Goal: Find specific page/section: Find specific page/section

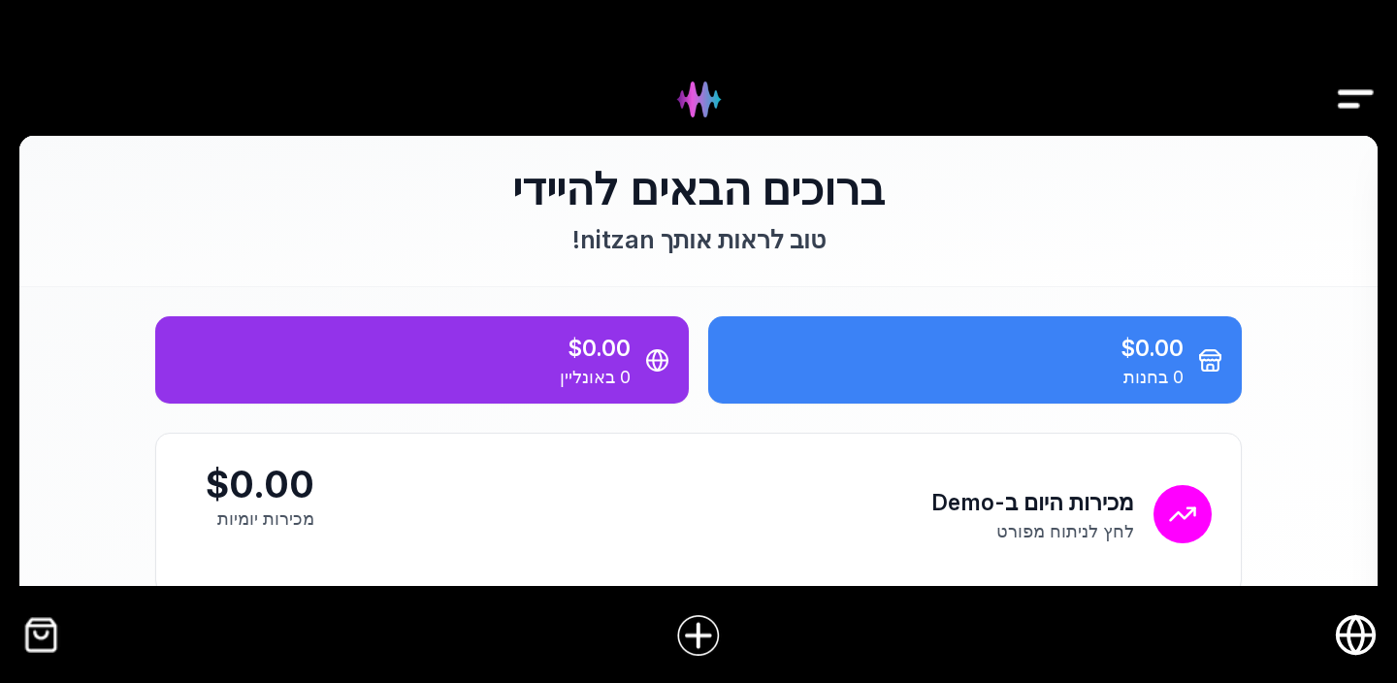
click at [1342, 103] on img "Drawer" at bounding box center [1356, 99] width 44 height 75
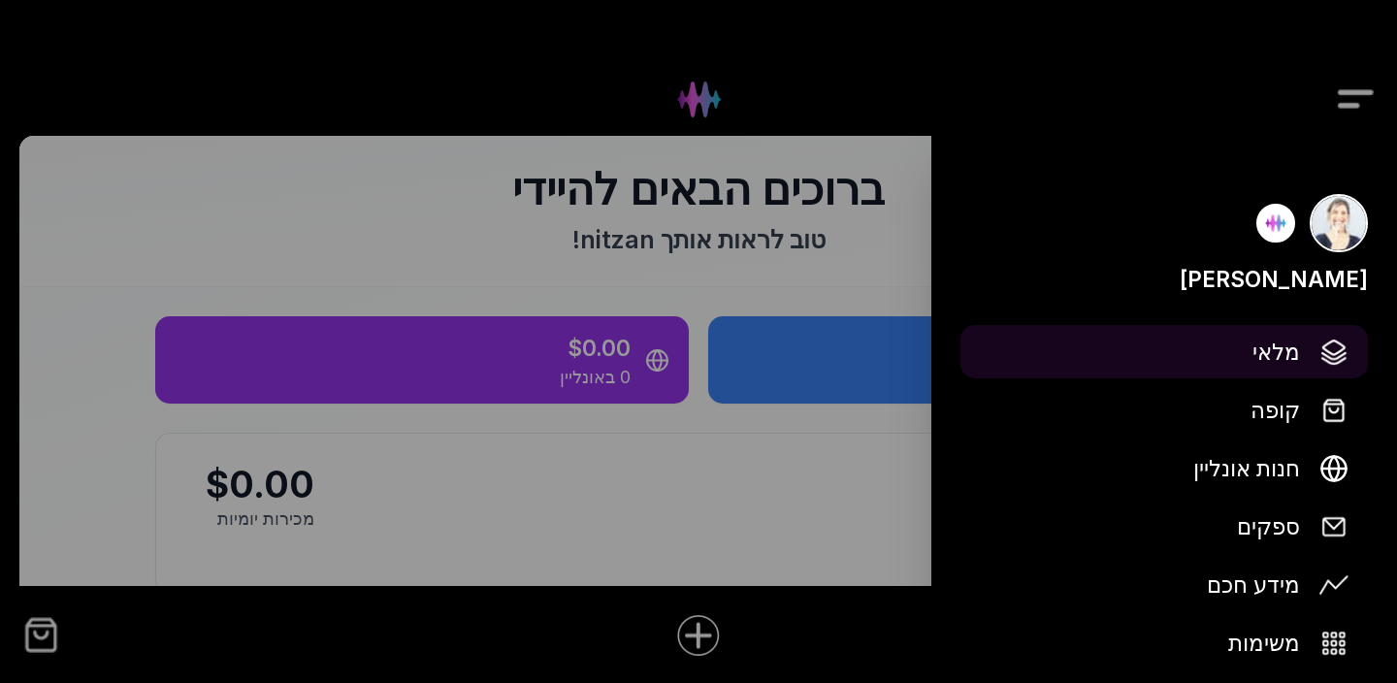
click at [1282, 350] on span "מלאי" at bounding box center [1277, 352] width 48 height 34
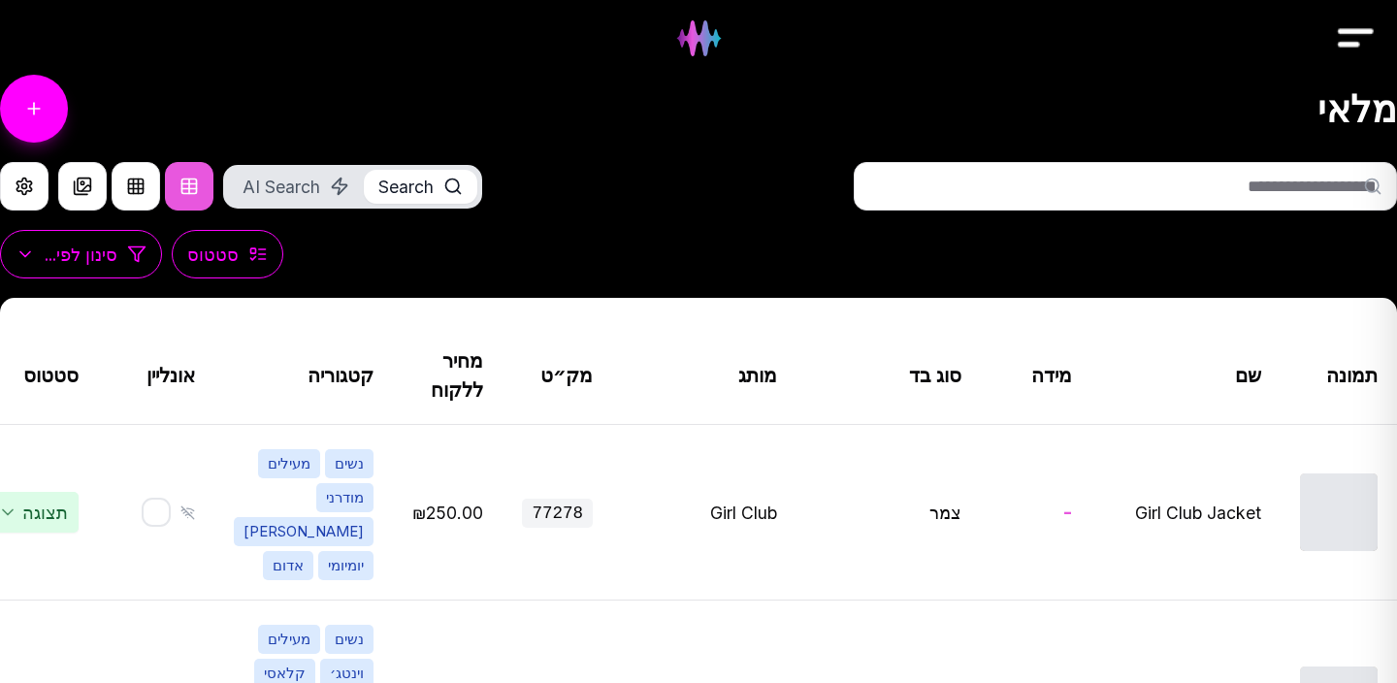
scroll to position [81, 0]
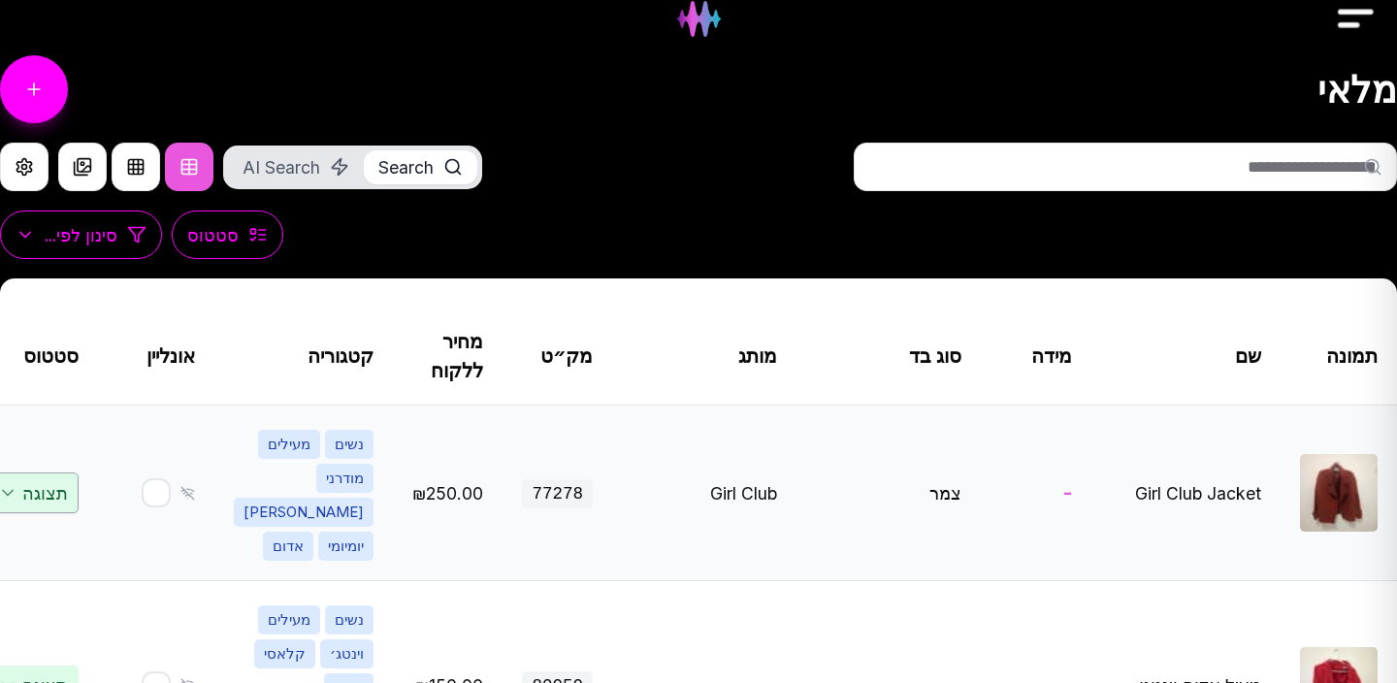
click at [61, 472] on span "תצוגה" at bounding box center [31, 492] width 96 height 41
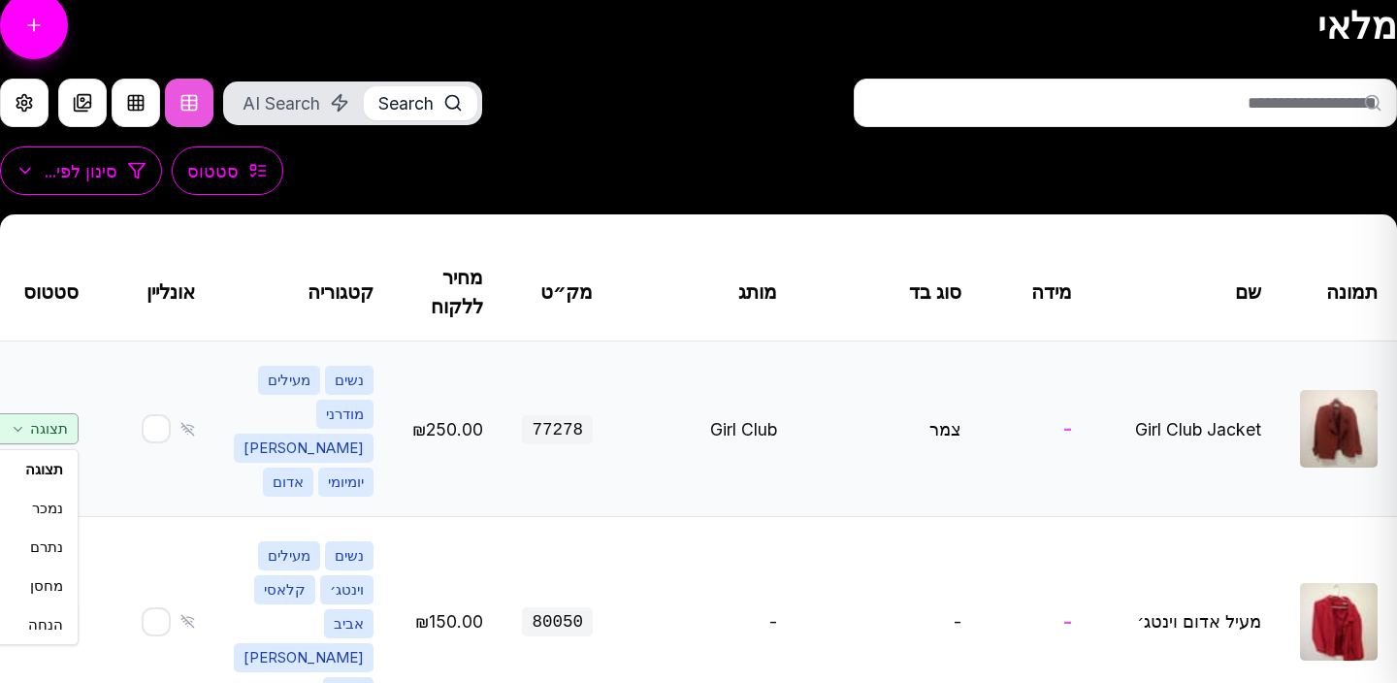
scroll to position [164, 0]
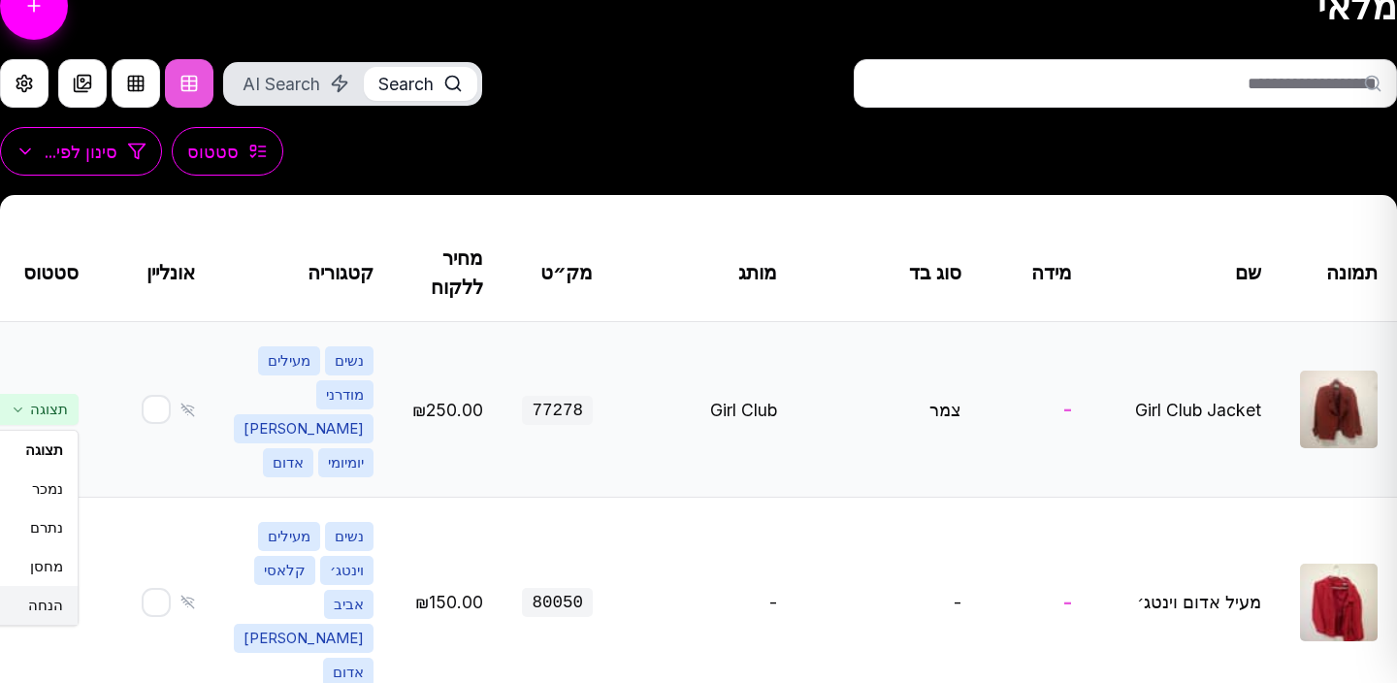
click at [77, 587] on div "הנחה" at bounding box center [0, 605] width 153 height 39
click at [71, 582] on span "תצוגה" at bounding box center [31, 602] width 96 height 41
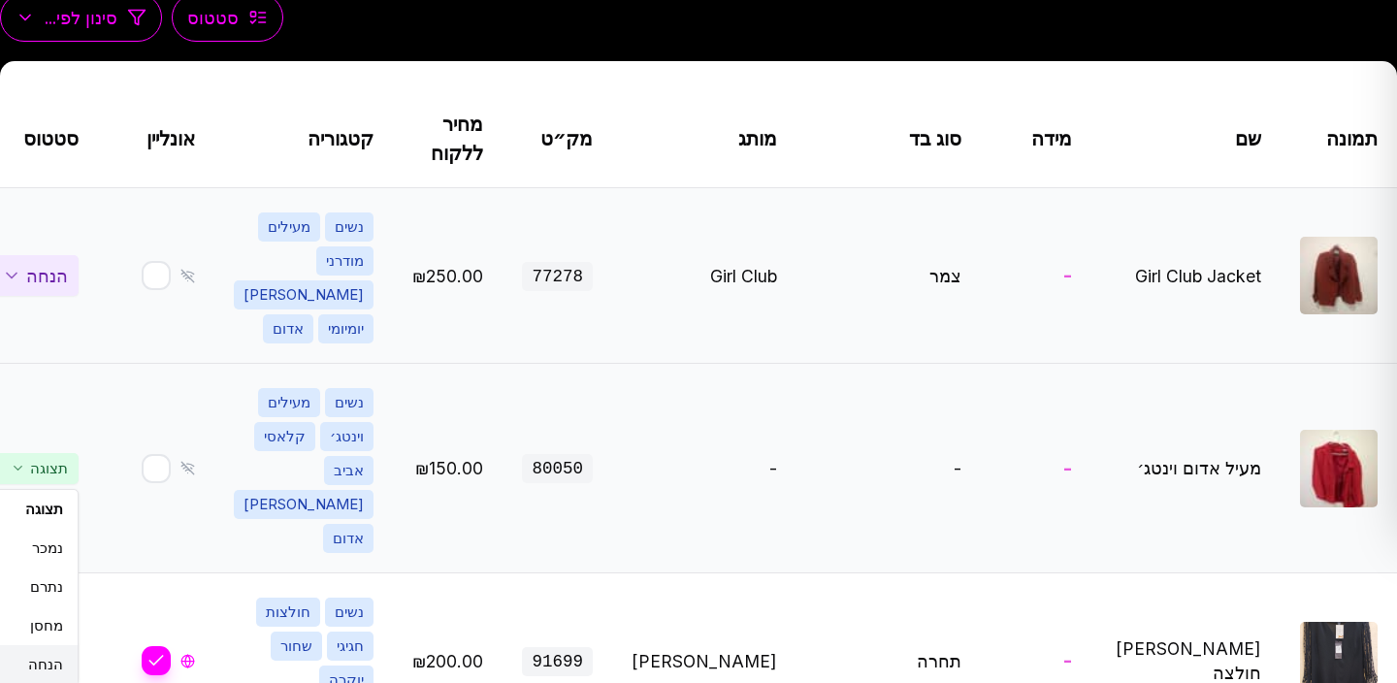
click at [72, 645] on div "הנחה" at bounding box center [0, 664] width 153 height 39
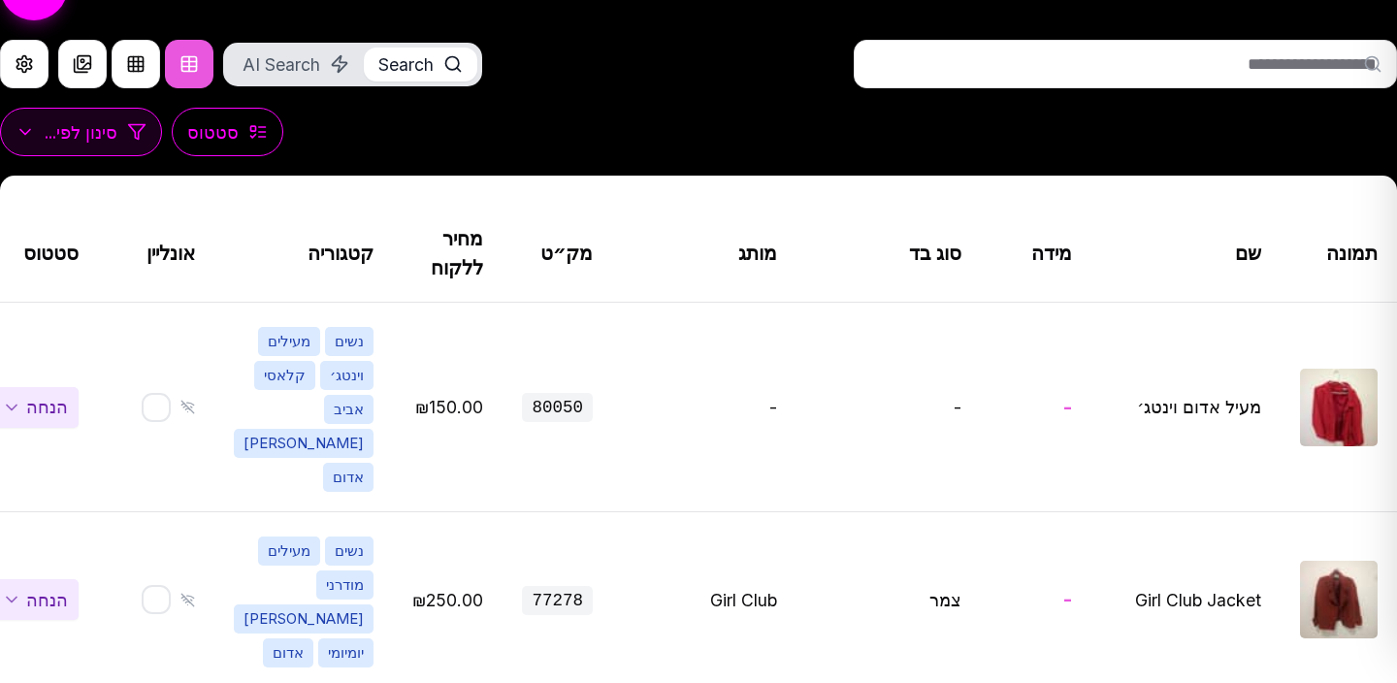
scroll to position [205, 0]
